Goal: Task Accomplishment & Management: Complete application form

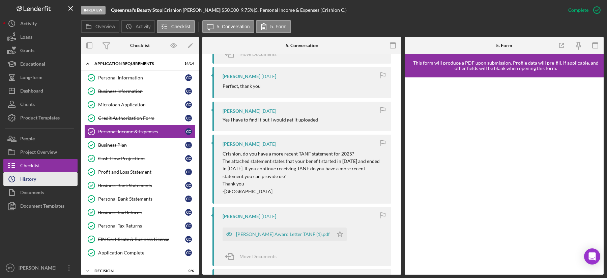
click at [66, 179] on button "Icon/History History" at bounding box center [40, 179] width 74 height 13
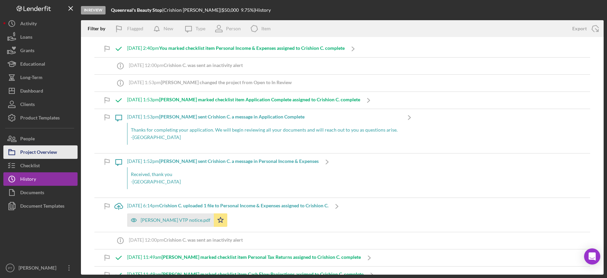
click at [46, 152] on div "Project Overview" at bounding box center [38, 153] width 37 height 15
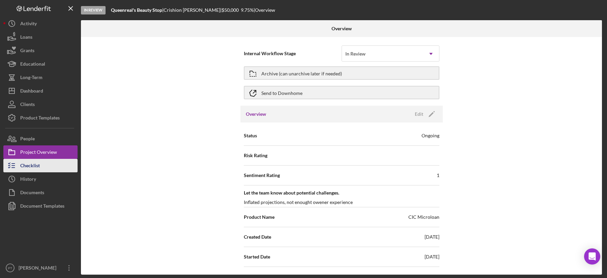
click at [42, 165] on button "Checklist" at bounding box center [40, 165] width 74 height 13
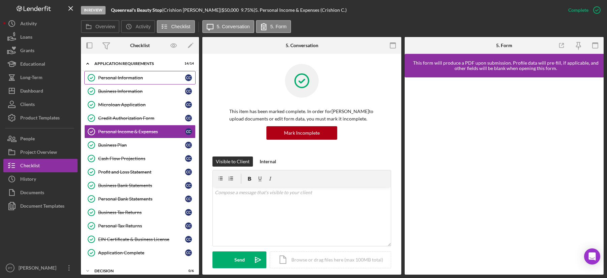
click at [128, 77] on div "Personal Information" at bounding box center [141, 77] width 87 height 5
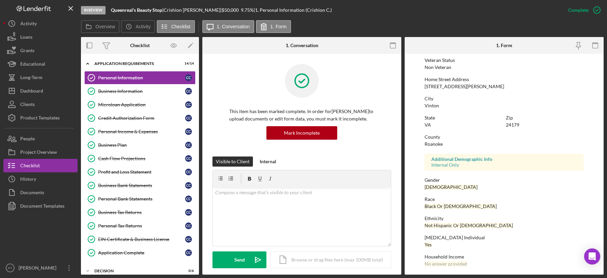
scroll to position [93, 0]
click at [155, 91] on div "Business Information" at bounding box center [141, 91] width 87 height 5
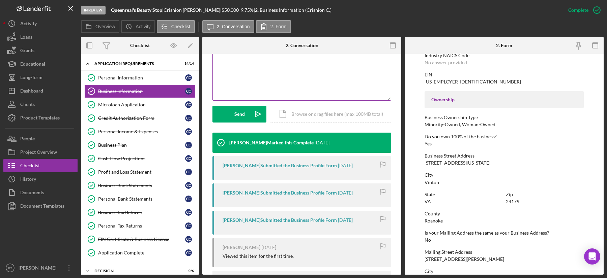
scroll to position [202, 0]
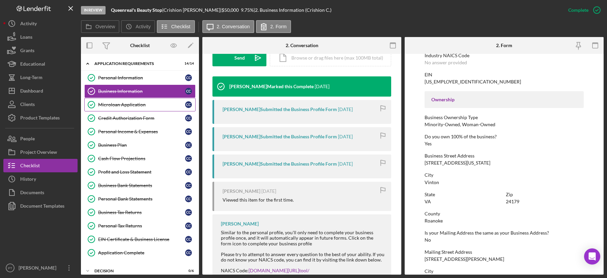
click at [137, 108] on link "Microloan Application Microloan Application C C" at bounding box center [139, 104] width 111 height 13
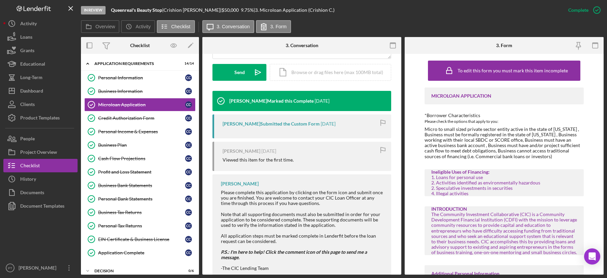
scroll to position [206, 0]
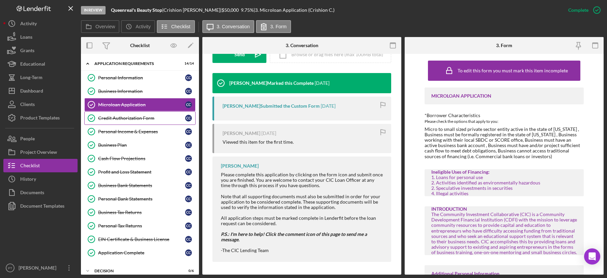
click at [137, 116] on div "Credit Authorization Form" at bounding box center [141, 118] width 87 height 5
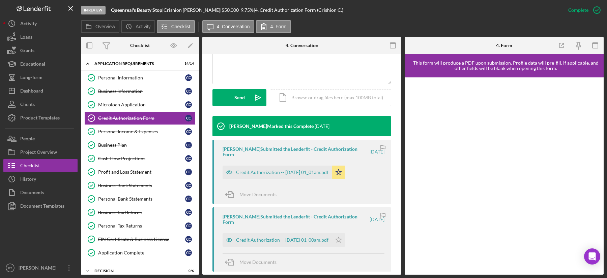
scroll to position [179, 0]
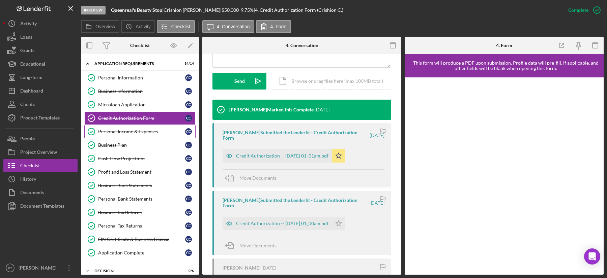
click at [138, 131] on div "Personal Income & Expenses" at bounding box center [141, 131] width 87 height 5
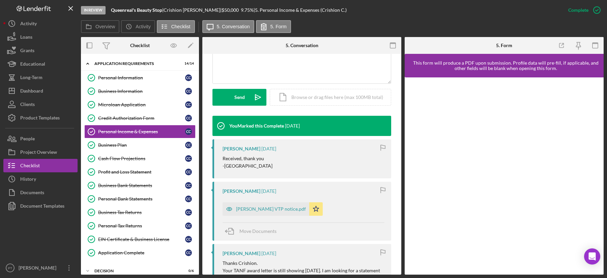
scroll to position [164, 0]
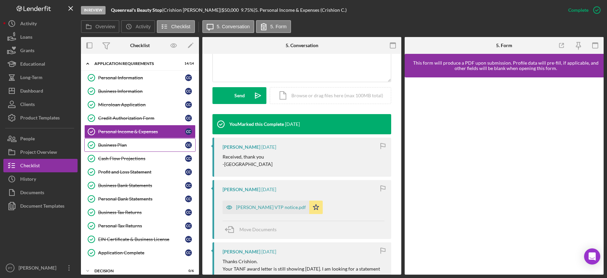
click at [125, 143] on div "Business Plan" at bounding box center [141, 145] width 87 height 5
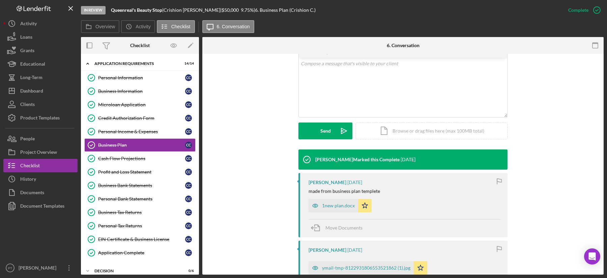
scroll to position [126, 0]
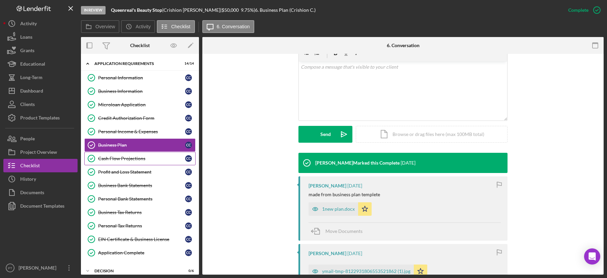
click at [146, 161] on link "Cash Flow Projections Cash Flow Projections C C" at bounding box center [139, 158] width 111 height 13
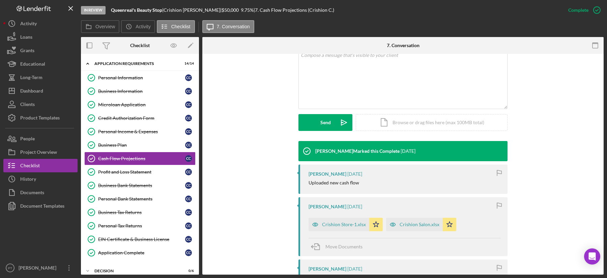
scroll to position [166, 0]
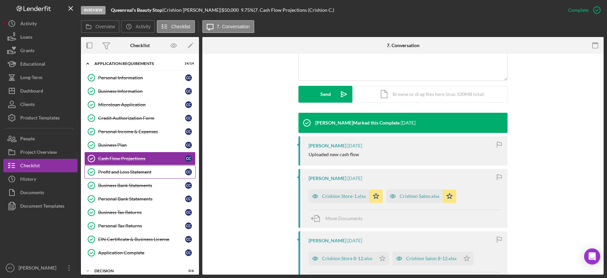
click at [122, 172] on div "Profit and Loss Statement" at bounding box center [141, 171] width 87 height 5
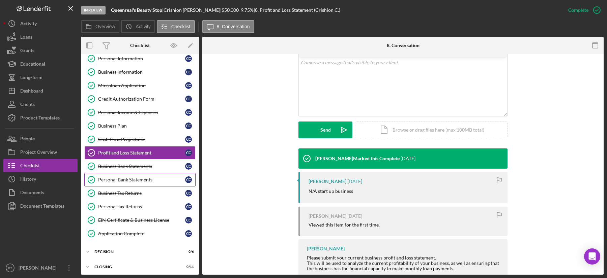
scroll to position [33, 0]
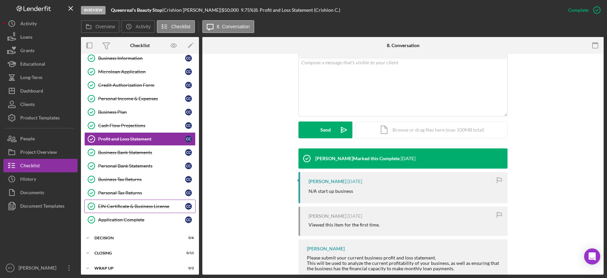
click at [130, 204] on div "EIN Certificate & Business License" at bounding box center [141, 206] width 87 height 5
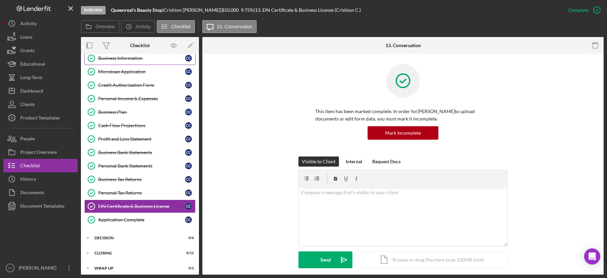
click at [124, 60] on div "Business Information" at bounding box center [141, 58] width 87 height 5
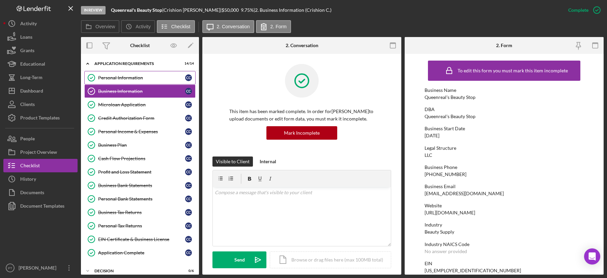
click at [122, 73] on link "Personal Information Personal Information C C" at bounding box center [139, 77] width 111 height 13
